Goal: Information Seeking & Learning: Learn about a topic

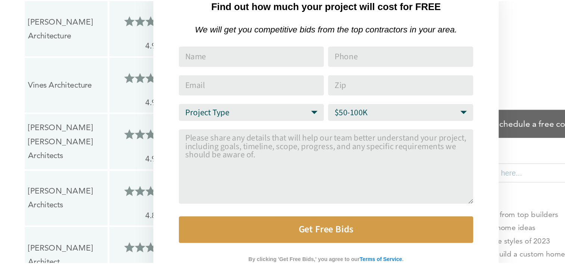
scroll to position [954, 0]
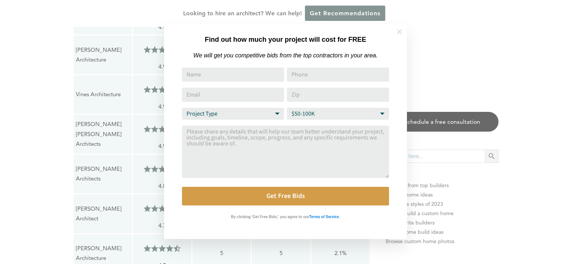
click at [399, 31] on icon at bounding box center [399, 31] width 5 height 5
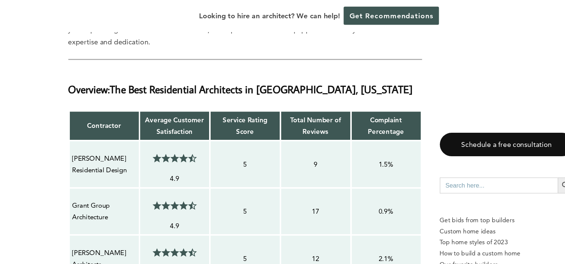
scroll to position [631, 0]
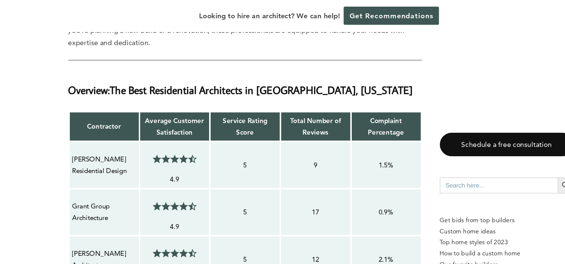
click at [121, 169] on p "Grant Group Architecture" at bounding box center [100, 179] width 54 height 20
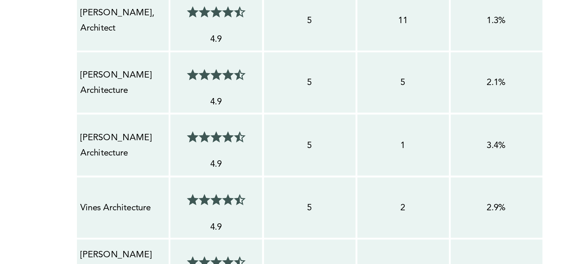
scroll to position [821, 0]
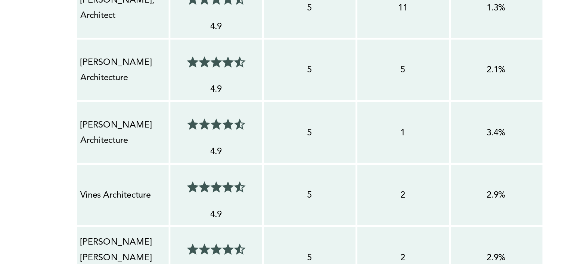
click at [182, 207] on td "4.5/5 4.9" at bounding box center [159, 220] width 59 height 40
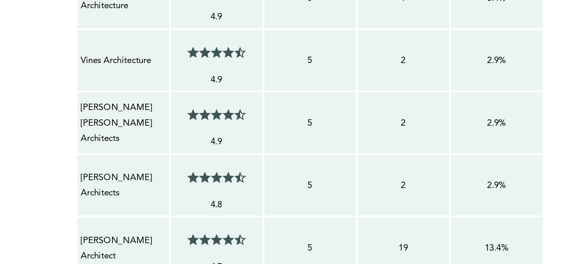
scroll to position [914, 0]
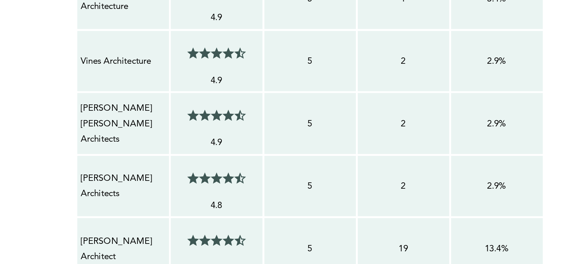
click at [99, 244] on p "[PERSON_NAME] Architect" at bounding box center [100, 254] width 54 height 20
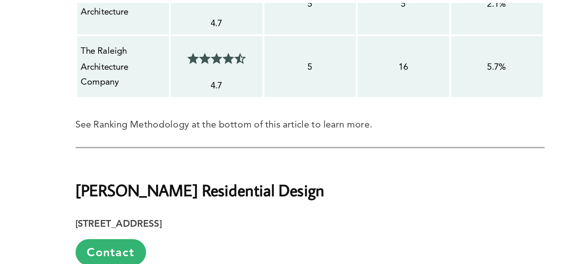
scroll to position [1180, 0]
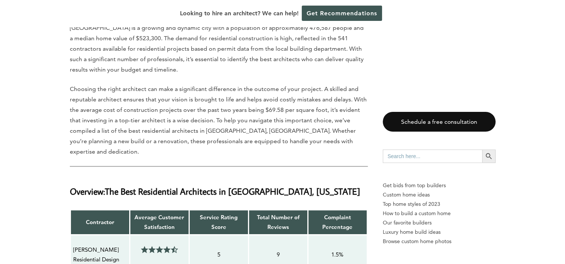
scroll to position [526, 0]
